Goal: Navigation & Orientation: Go to known website

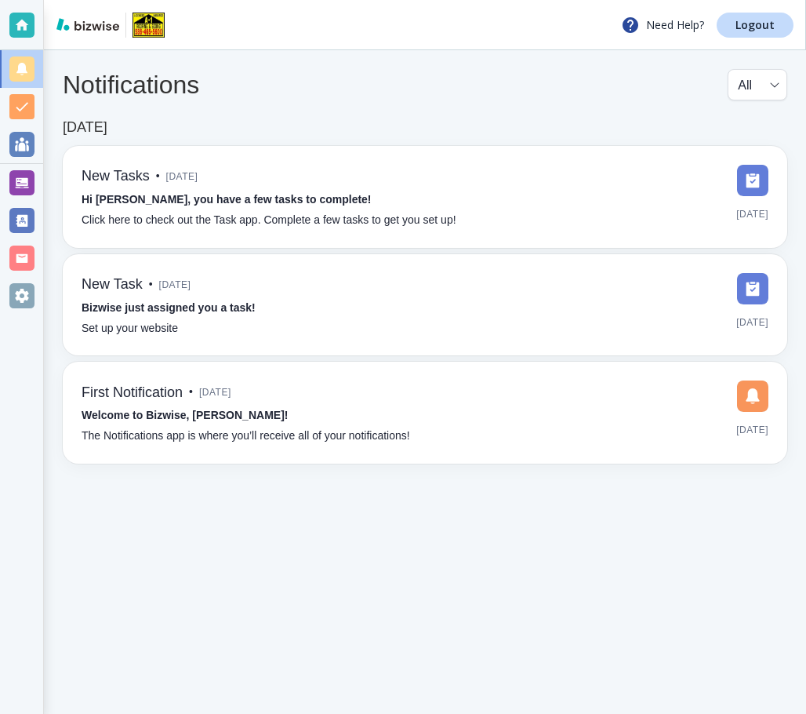
click at [27, 183] on div at bounding box center [21, 182] width 25 height 25
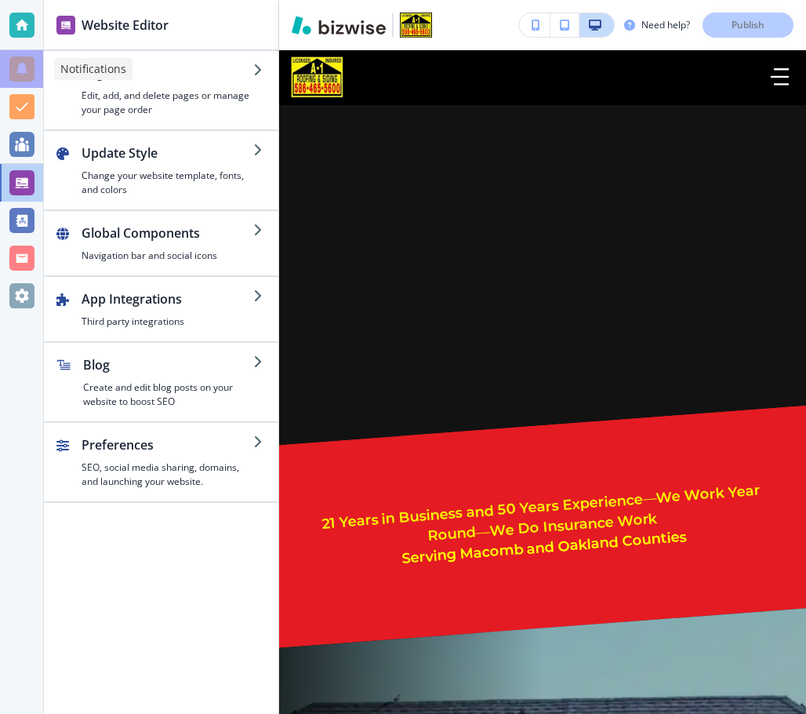
drag, startPoint x: 17, startPoint y: 68, endPoint x: 42, endPoint y: 71, distance: 24.5
click at [17, 68] on div at bounding box center [21, 68] width 25 height 25
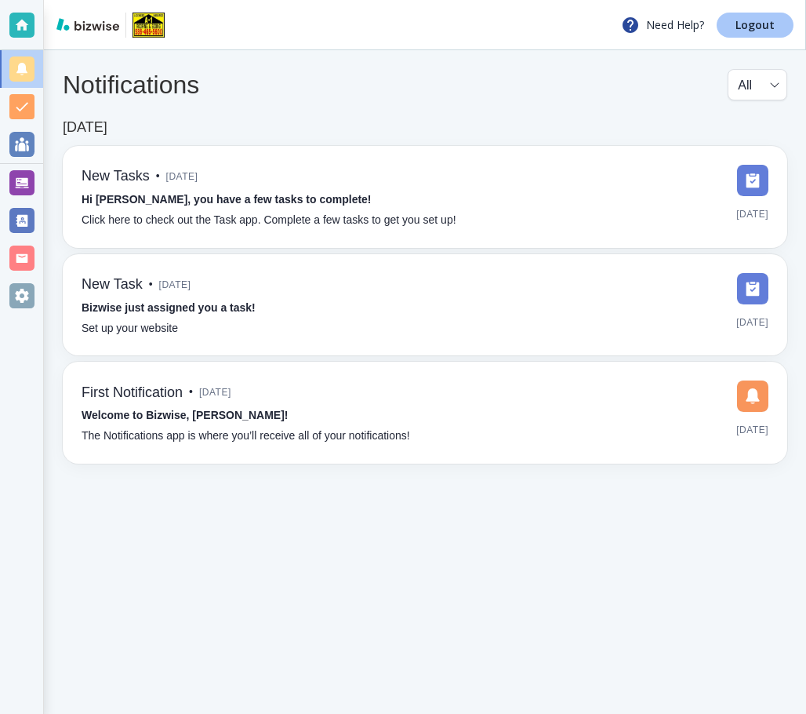
click at [772, 23] on p "Logout" at bounding box center [754, 25] width 39 height 11
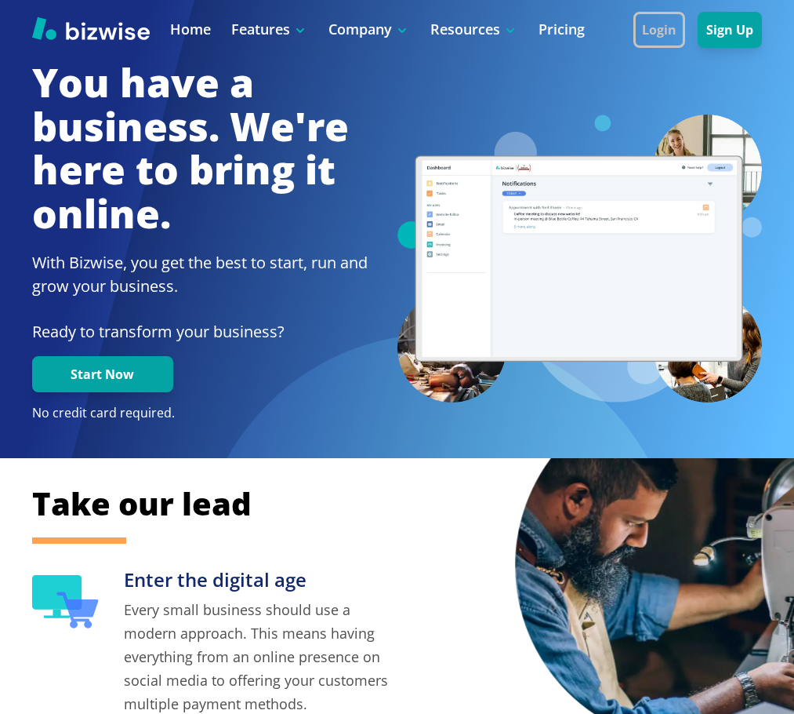
click at [643, 12] on button "Login" at bounding box center [660, 30] width 52 height 36
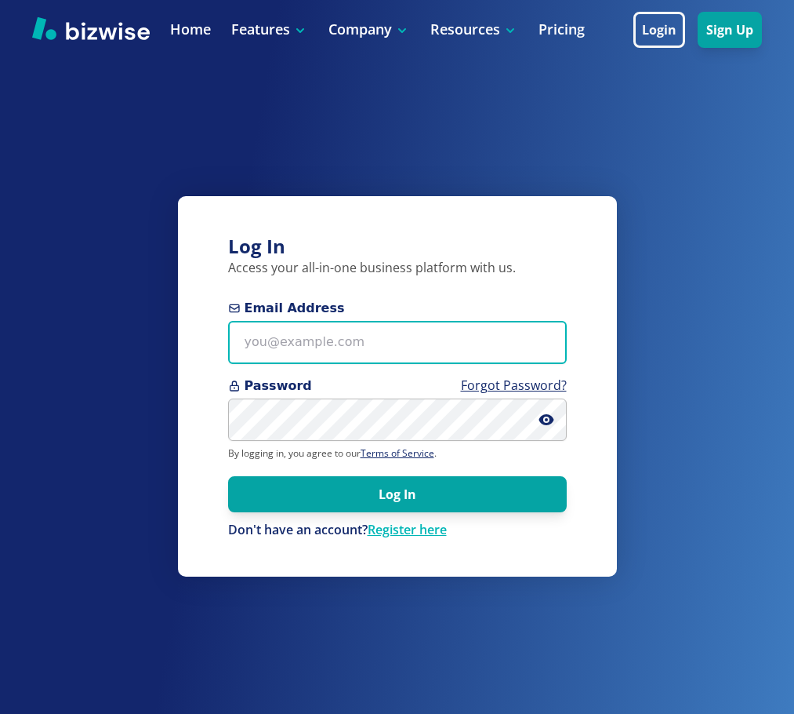
click at [404, 340] on input "Email Address" at bounding box center [397, 342] width 339 height 43
paste input "tcilenti@trusourceenergy.com"
type input "tcilenti@trusourceenergy.com"
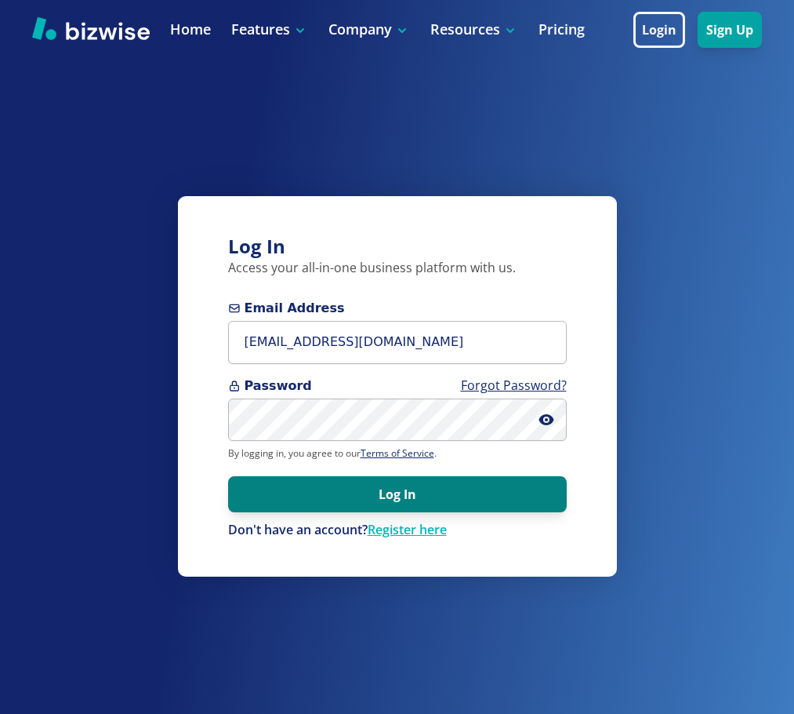
click at [405, 488] on button "Log In" at bounding box center [397, 494] width 339 height 36
